Goal: Connect with others: Connect with others

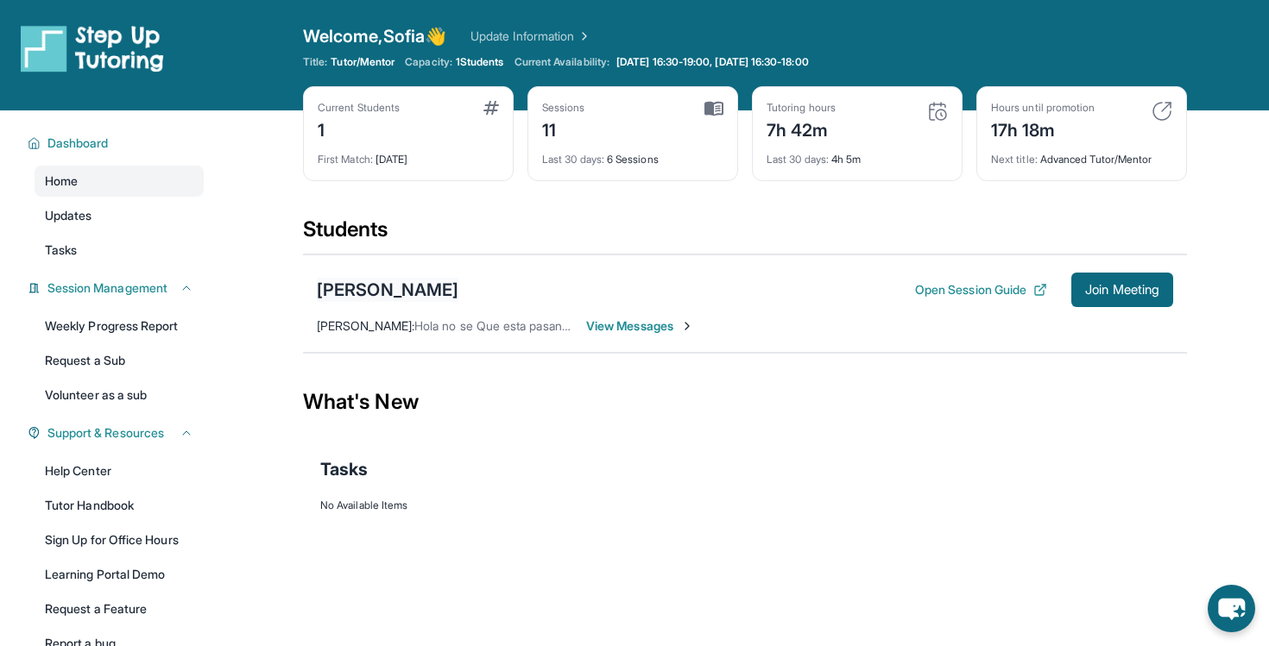
click at [340, 285] on div "[PERSON_NAME]" at bounding box center [388, 290] width 142 height 24
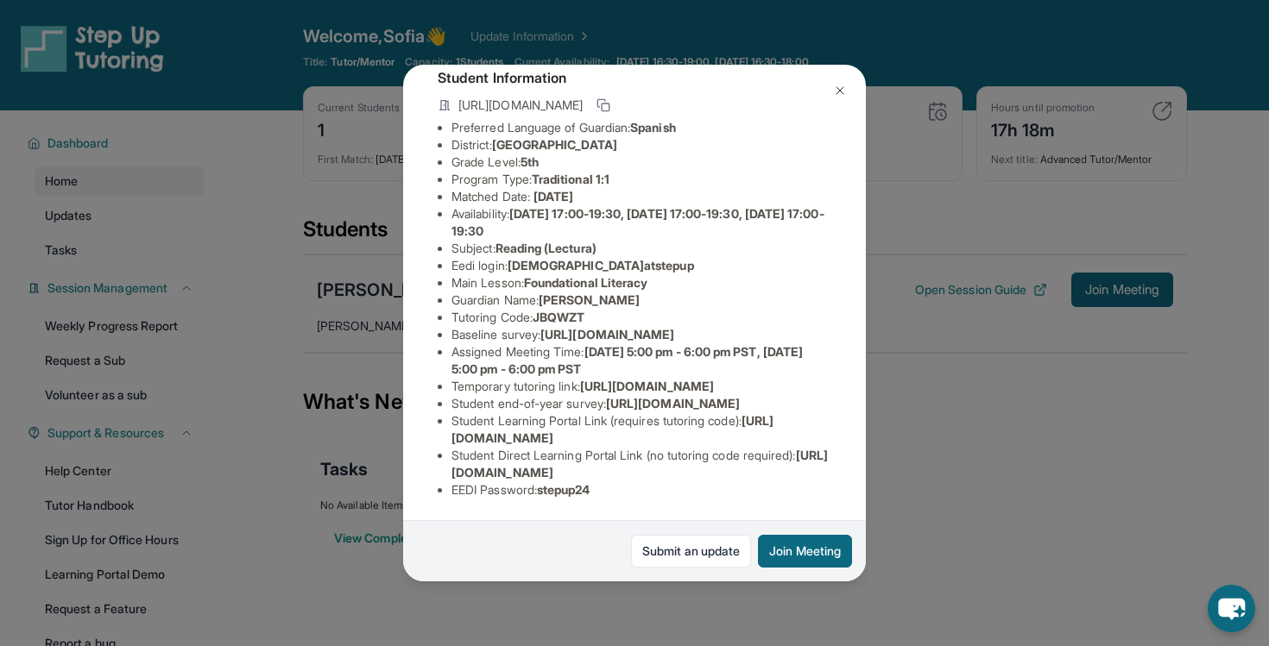
scroll to position [205, 0]
drag, startPoint x: 451, startPoint y: 355, endPoint x: 617, endPoint y: 374, distance: 166.8
click at [617, 378] on li "Temporary tutoring link : [URL][DOMAIN_NAME]" at bounding box center [641, 386] width 380 height 17
copy span "[URL][DOMAIN_NAME]"
click at [353, 544] on div "[PERSON_NAME] Guardian: [PERSON_NAME] Student Information [URL][DOMAIN_NAME] Pr…" at bounding box center [634, 323] width 1269 height 646
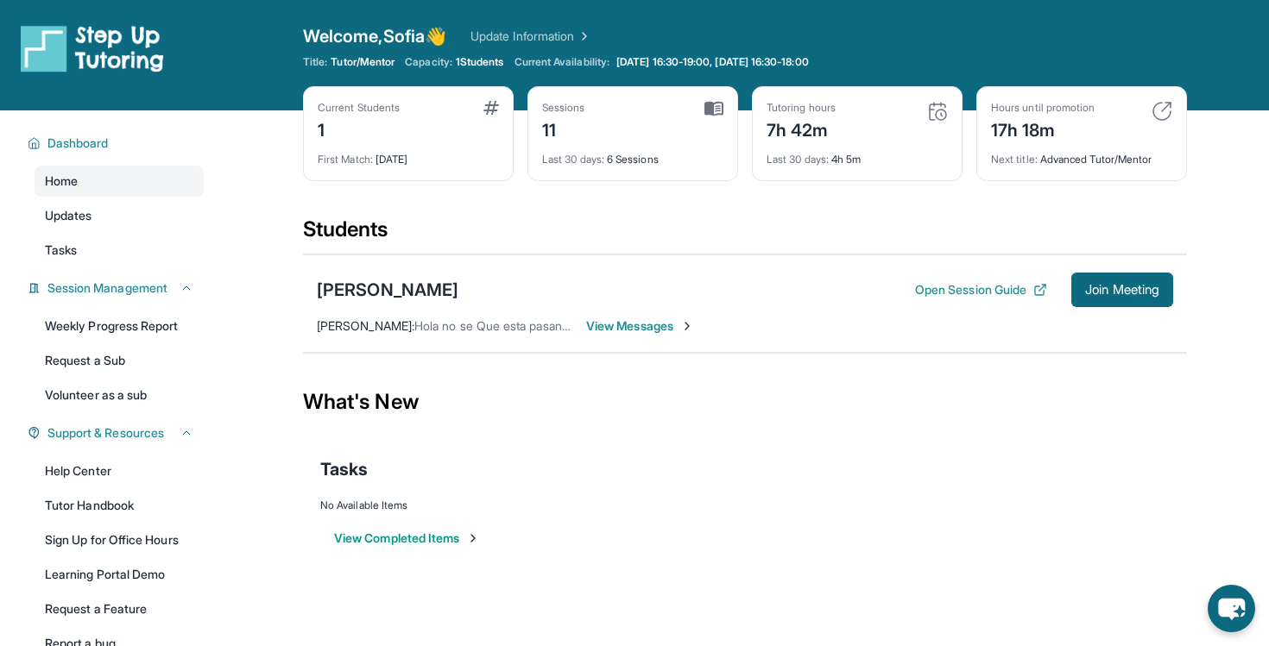
click at [604, 334] on span "View Messages" at bounding box center [640, 326] width 108 height 17
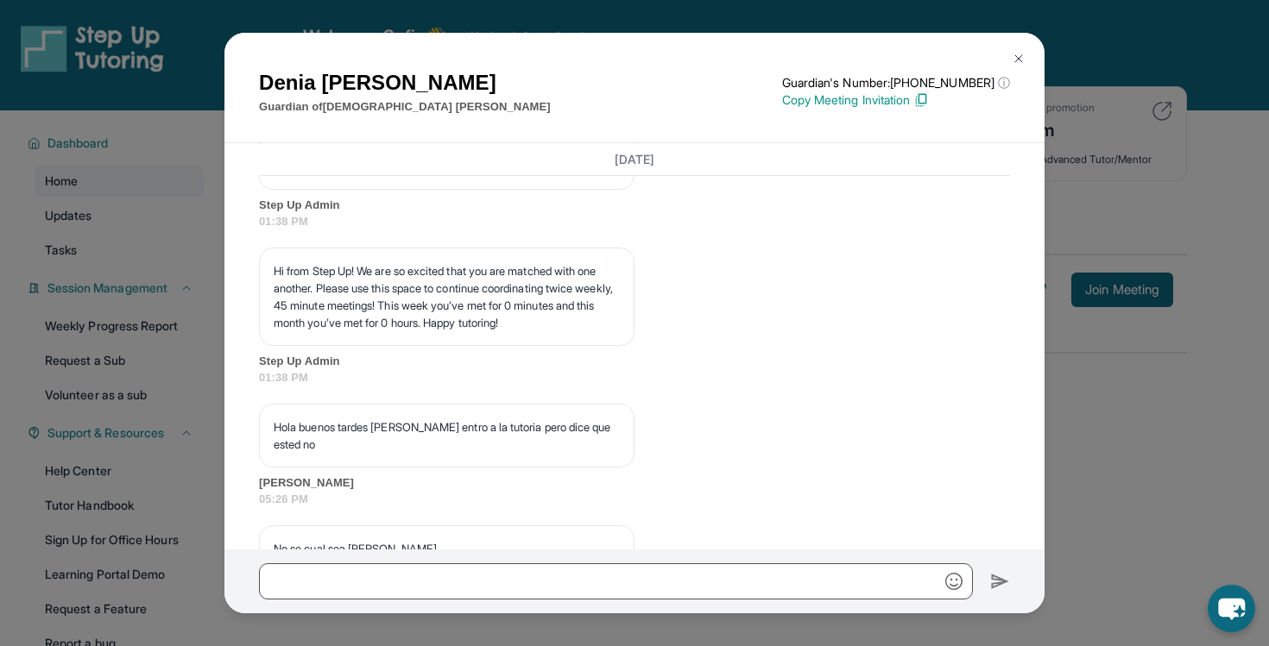
scroll to position [7761, 0]
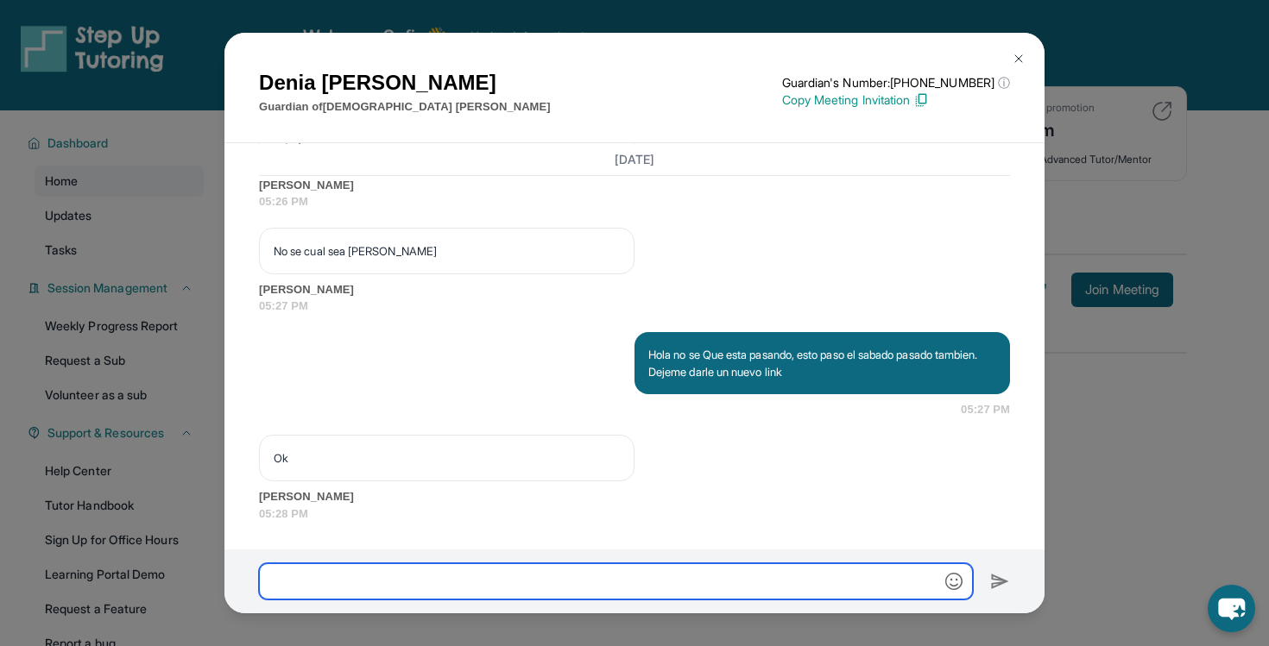
click at [520, 577] on input "text" at bounding box center [616, 582] width 714 height 36
paste input "**********"
type input "**********"
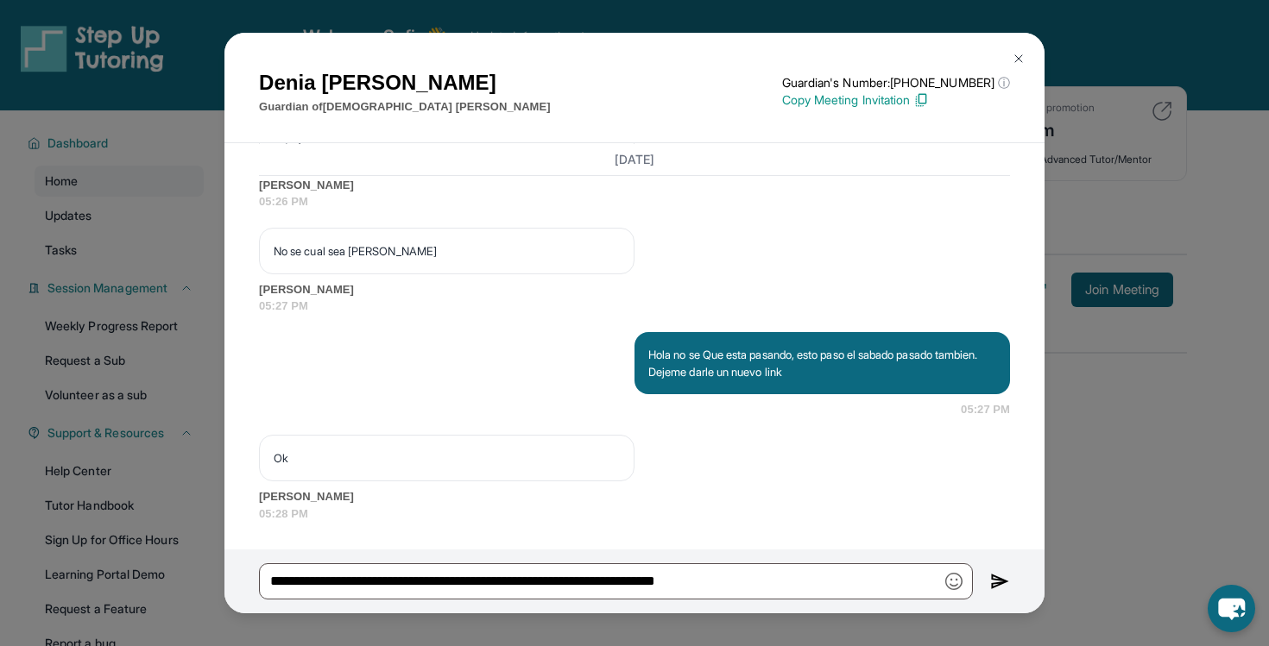
click at [1011, 57] on img at bounding box center [1018, 59] width 14 height 14
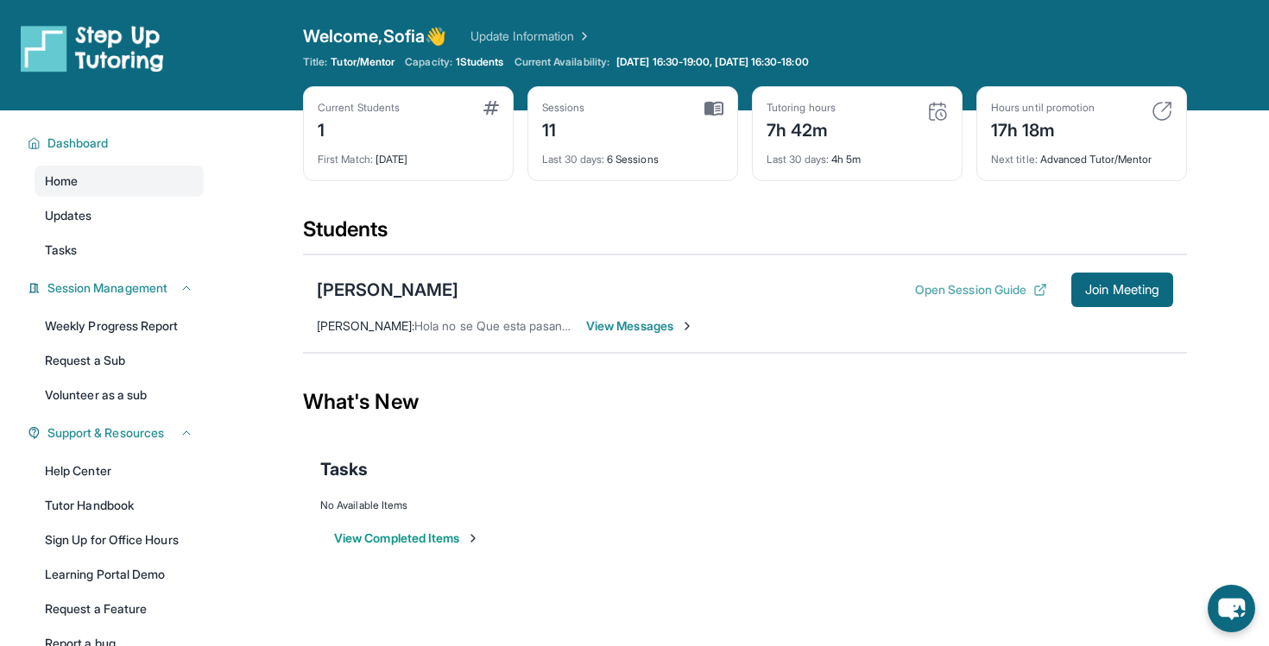
click at [1025, 288] on button "Open Session Guide" at bounding box center [981, 289] width 132 height 17
click at [1150, 285] on span "Join Meeting" at bounding box center [1122, 290] width 74 height 10
click at [406, 286] on div "[PERSON_NAME]" at bounding box center [388, 290] width 142 height 24
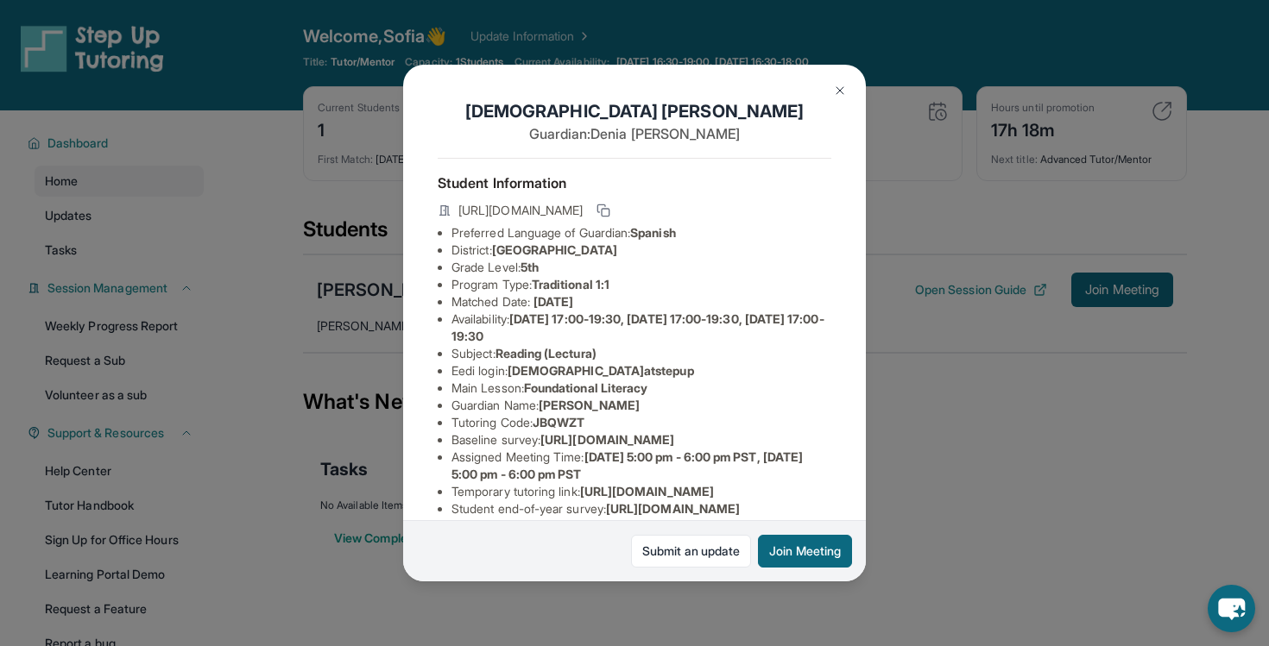
scroll to position [14, 0]
